Goal: Navigation & Orientation: Find specific page/section

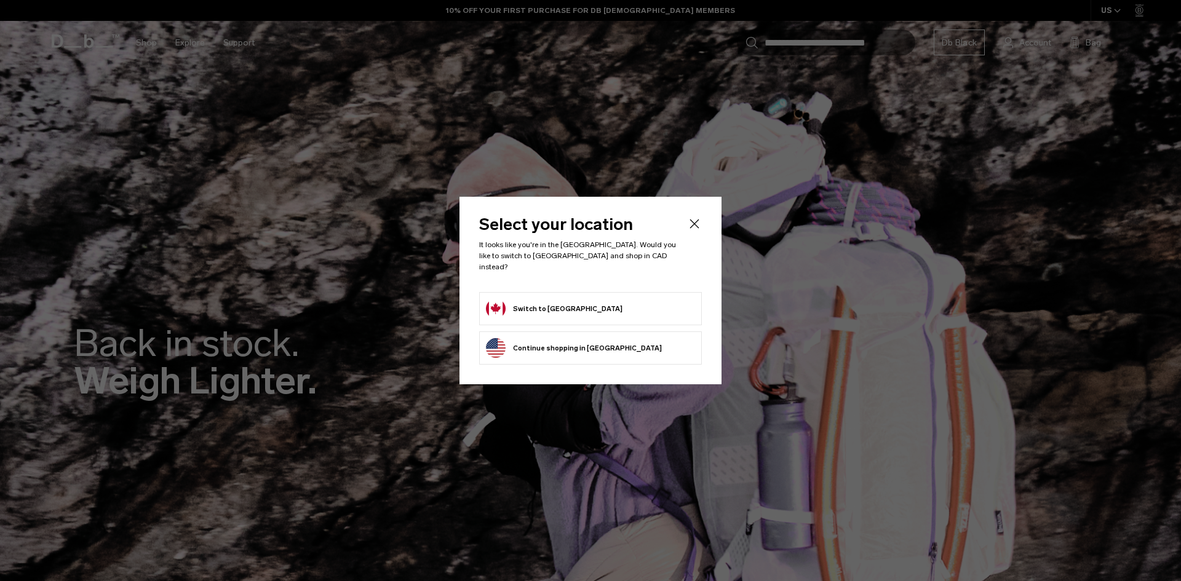
drag, startPoint x: 0, startPoint y: 0, endPoint x: 573, endPoint y: 295, distance: 644.9
click at [573, 299] on form "Switch to Canada" at bounding box center [590, 309] width 209 height 20
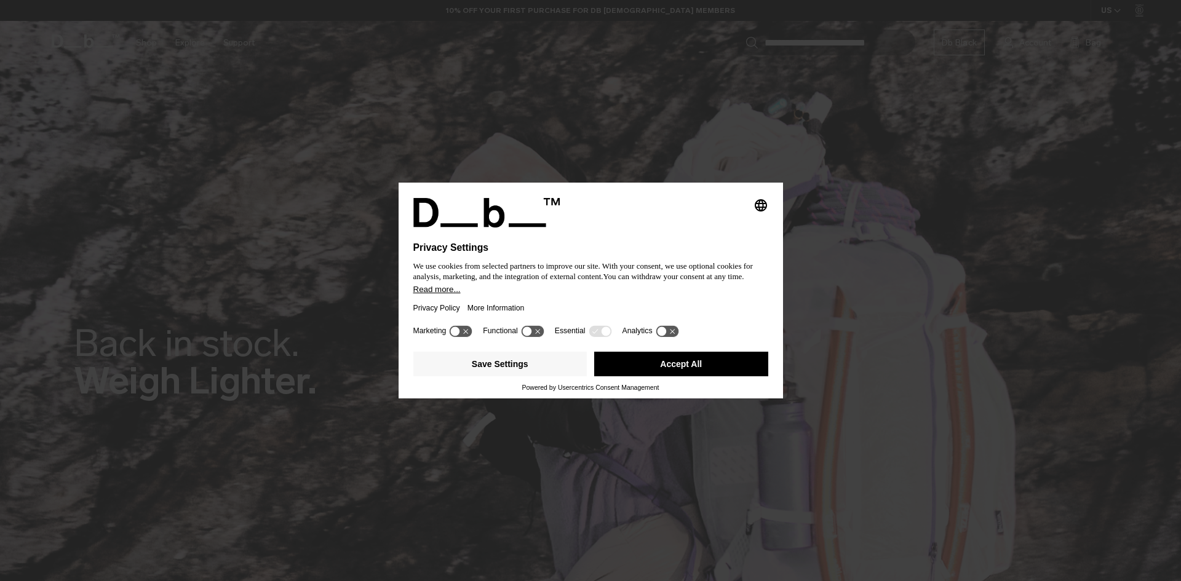
click at [539, 300] on body "Skip to content BUY NOW, PAY LATER WITH KLARNA 10% OFF YOUR FIRST PURCHASE FOR …" at bounding box center [590, 290] width 1181 height 581
click at [638, 370] on button "Accept All" at bounding box center [681, 364] width 174 height 25
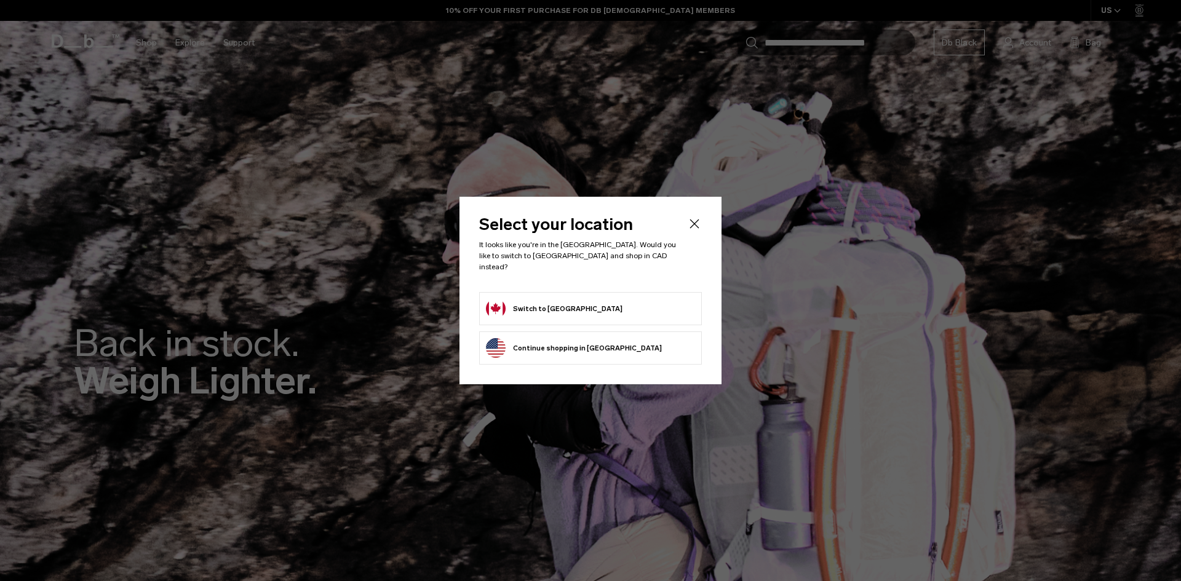
click at [557, 302] on button "Switch to Canada" at bounding box center [554, 309] width 137 height 20
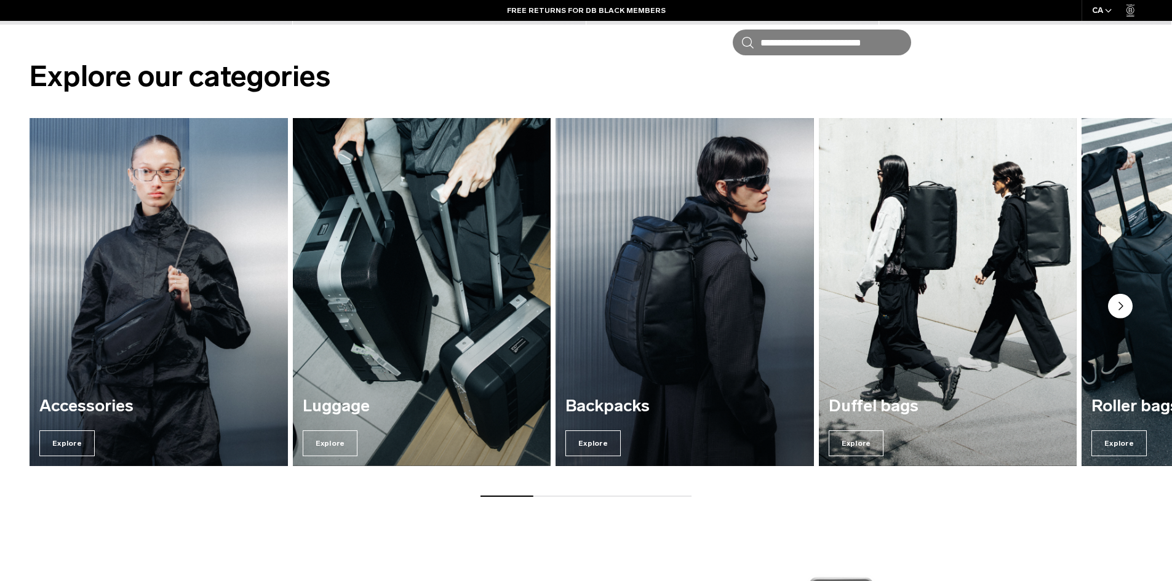
scroll to position [1208, 0]
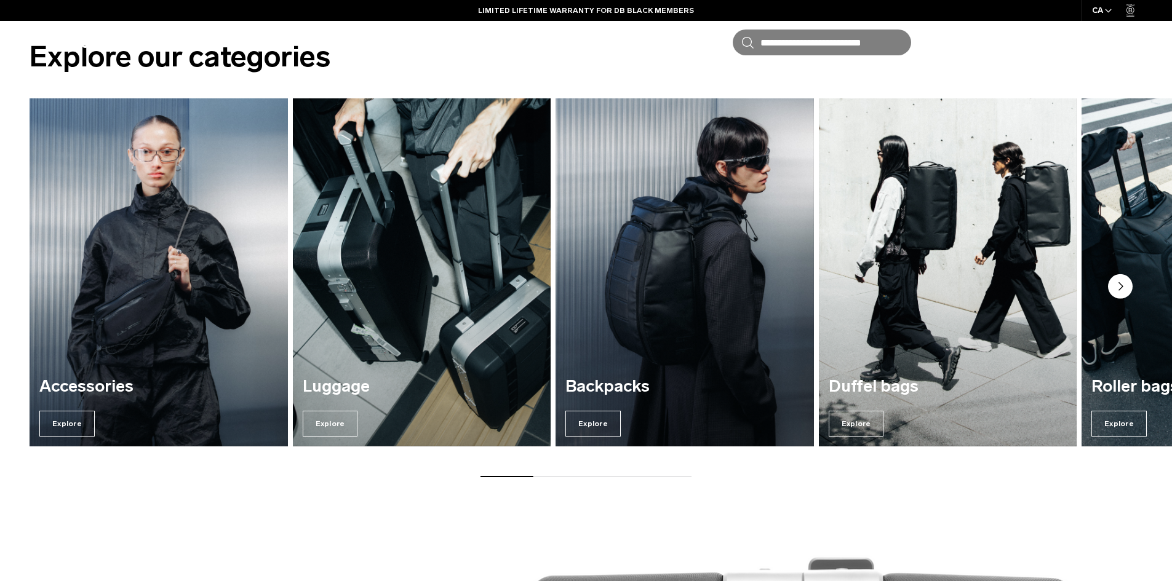
click at [149, 324] on img "1 / 7" at bounding box center [159, 272] width 266 height 359
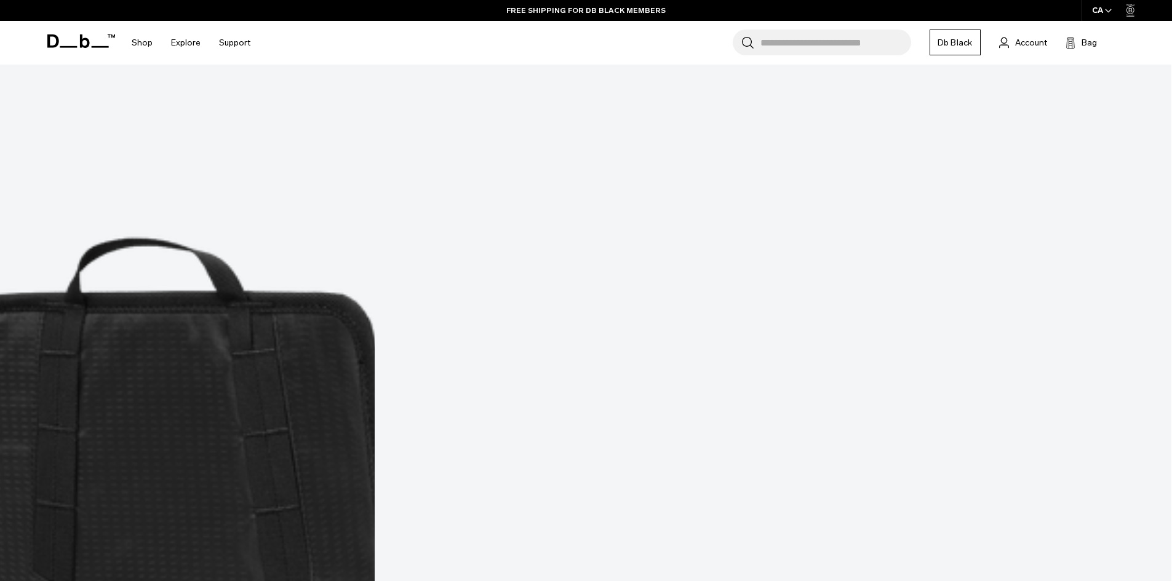
scroll to position [4304, 0]
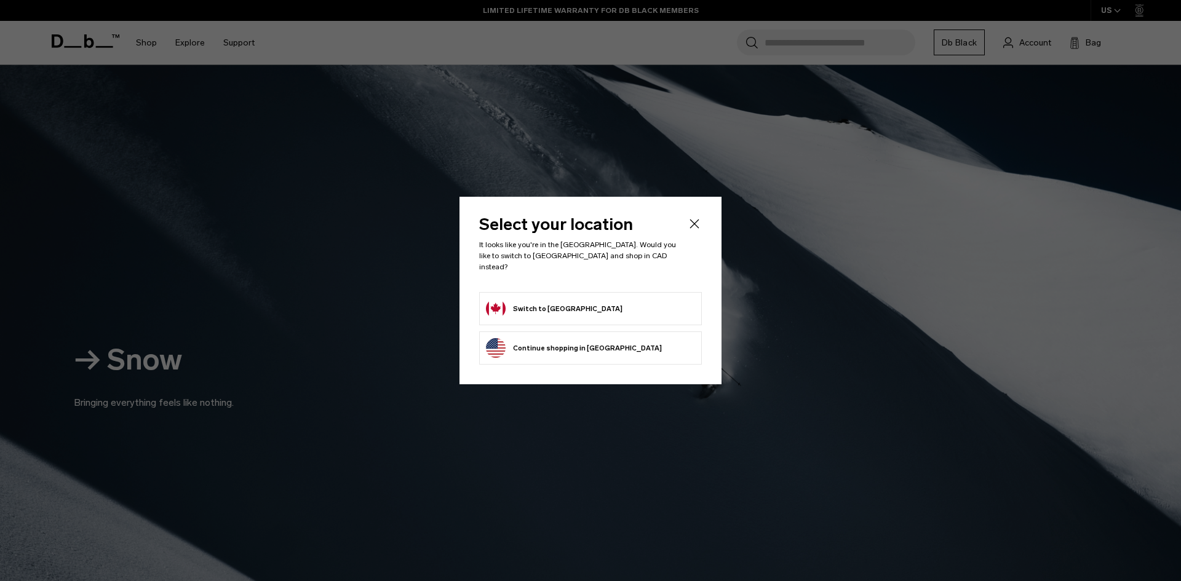
click at [599, 299] on form "Switch to Canada" at bounding box center [590, 309] width 209 height 20
click at [530, 306] on button "Switch to Canada" at bounding box center [554, 309] width 137 height 20
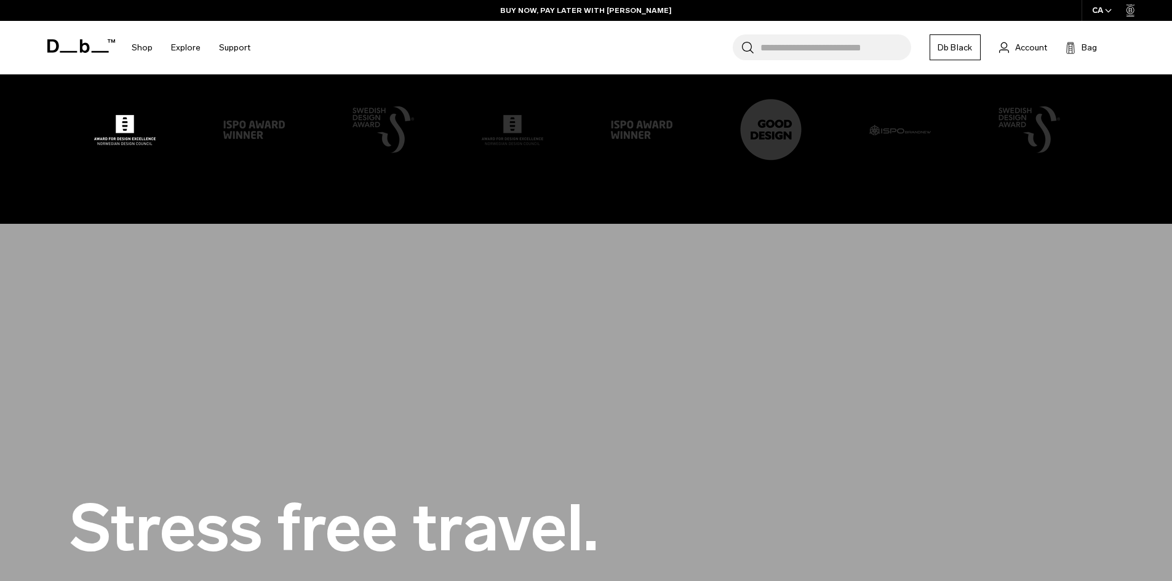
scroll to position [3322, 0]
